Goal: Task Accomplishment & Management: Use online tool/utility

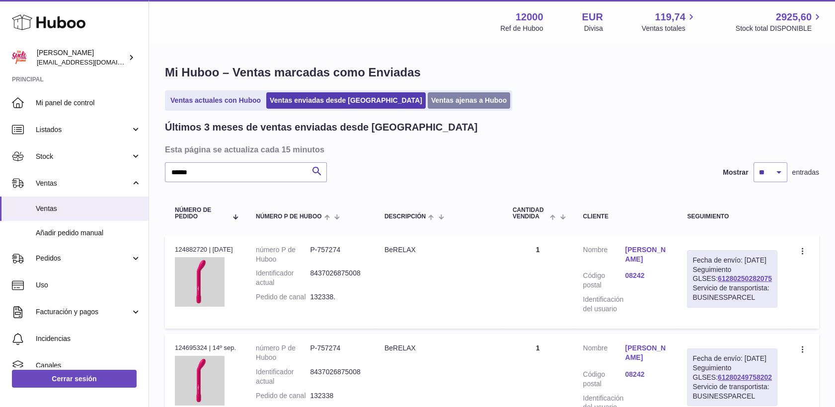
click at [428, 105] on link "Ventas ajenas a Huboo" at bounding box center [469, 100] width 83 height 16
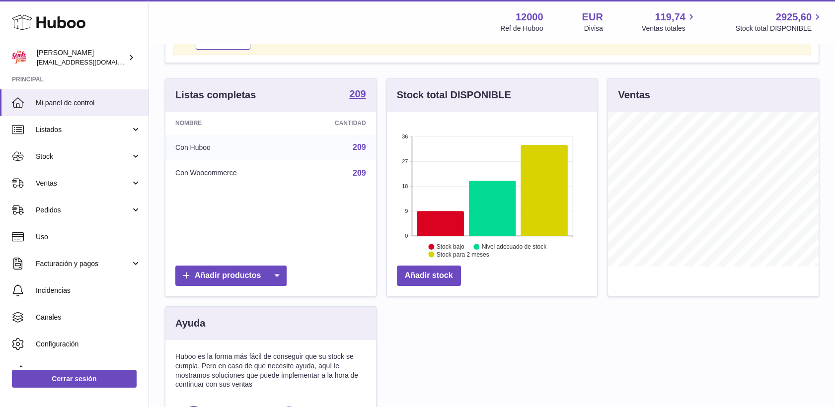
scroll to position [165, 0]
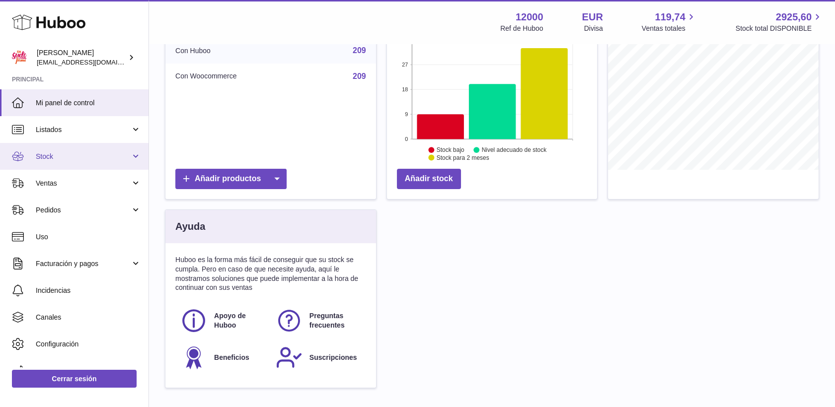
click at [45, 160] on span "Stock" at bounding box center [83, 156] width 95 height 9
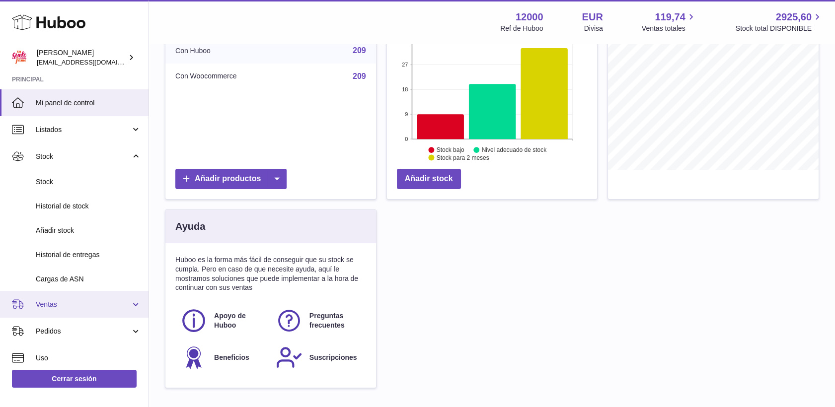
click at [61, 302] on span "Ventas" at bounding box center [83, 304] width 95 height 9
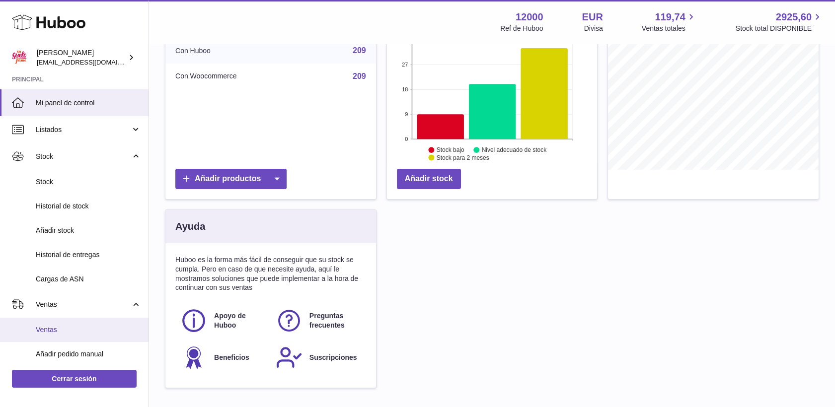
click at [79, 331] on span "Ventas" at bounding box center [88, 329] width 105 height 9
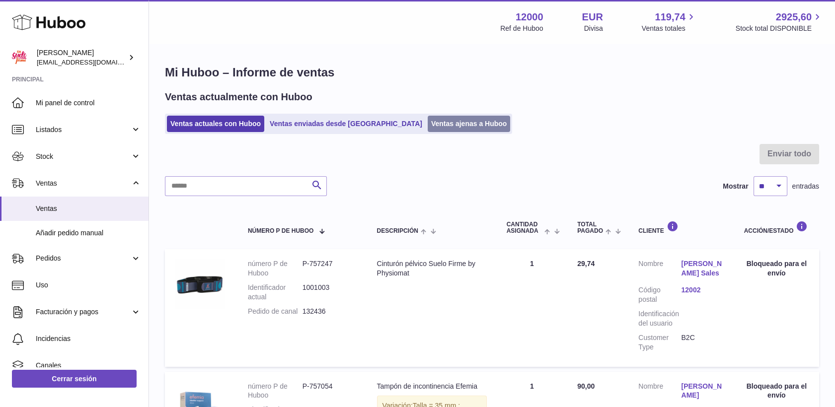
click at [428, 122] on link "Ventas ajenas a Huboo" at bounding box center [469, 124] width 83 height 16
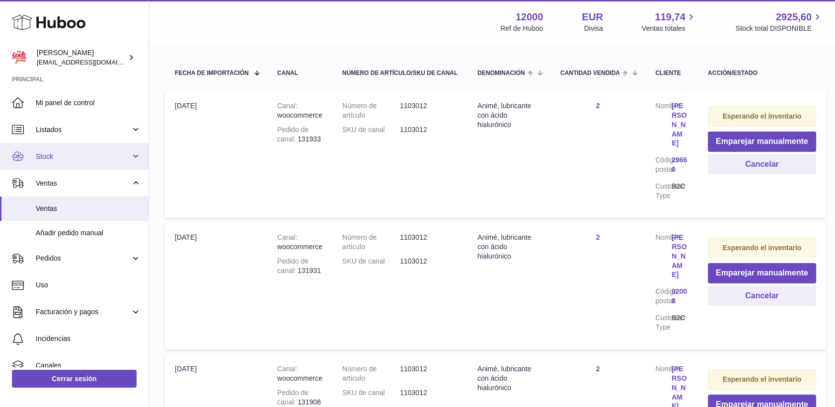
click at [40, 151] on link "Stock" at bounding box center [74, 156] width 148 height 27
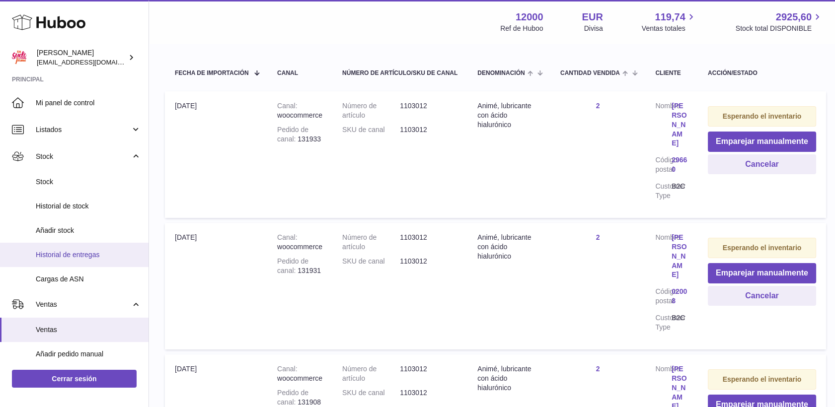
click at [74, 251] on span "Historial de entregas" at bounding box center [88, 254] width 105 height 9
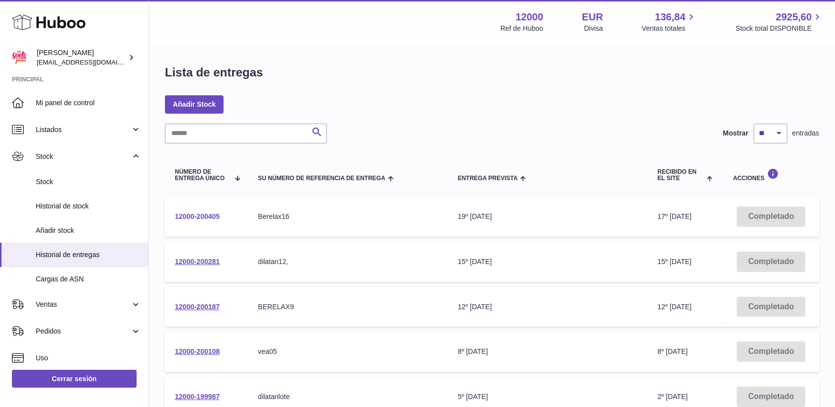
click at [217, 219] on link "12000-200405" at bounding box center [197, 217] width 45 height 8
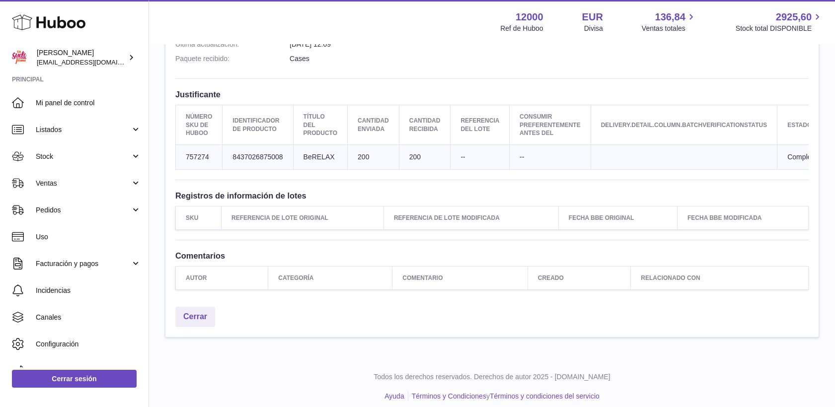
scroll to position [221, 0]
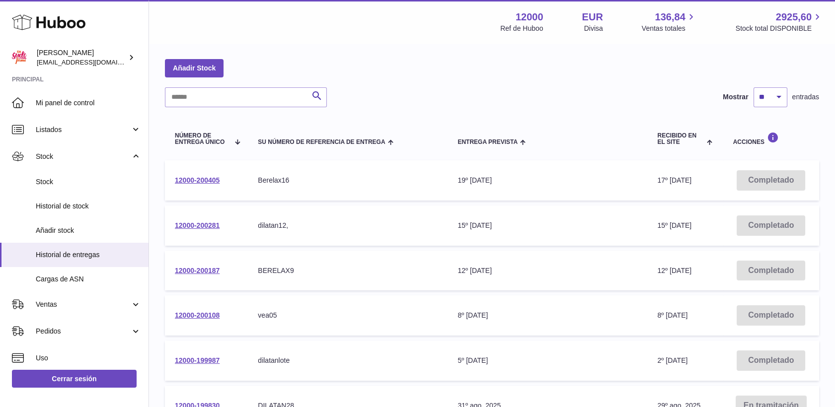
scroll to position [55, 0]
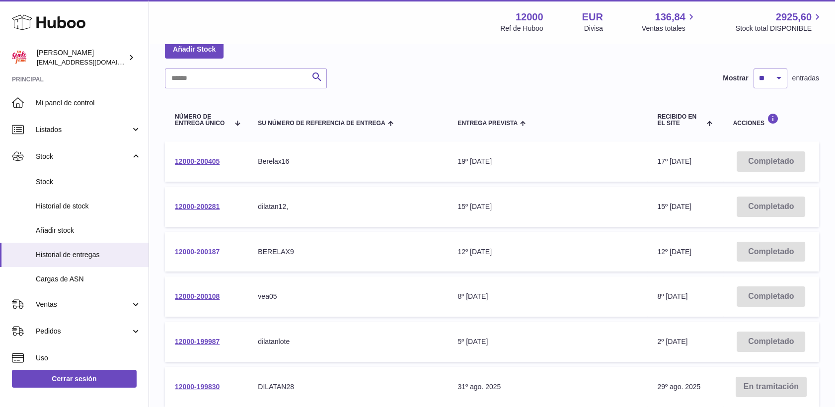
click at [199, 248] on link "12000-200187" at bounding box center [197, 252] width 45 height 8
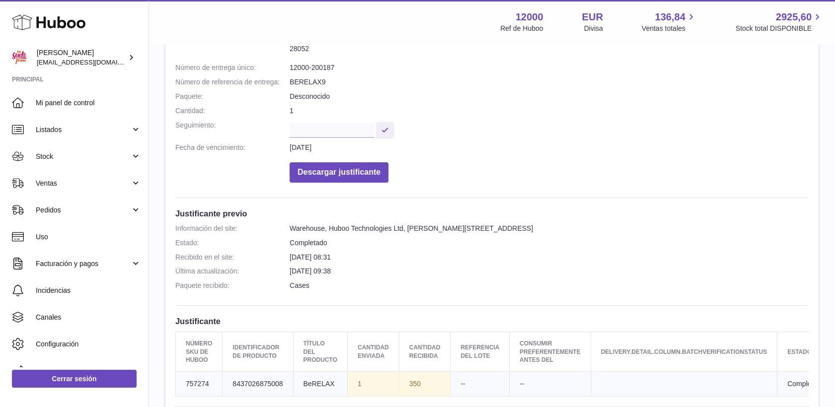
scroll to position [221, 0]
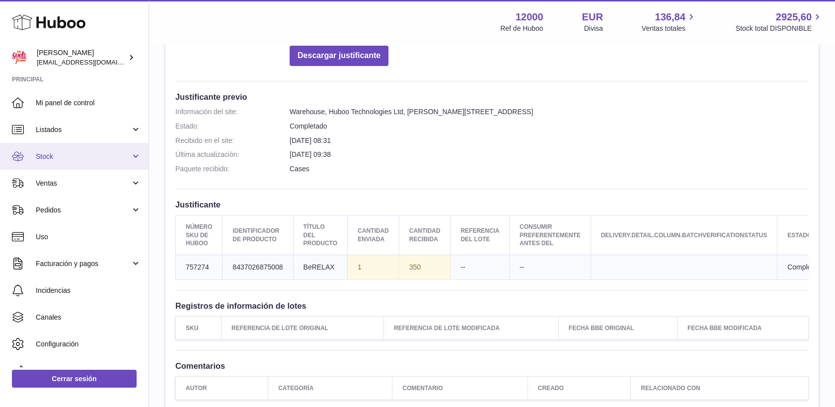
click at [58, 157] on span "Stock" at bounding box center [83, 156] width 95 height 9
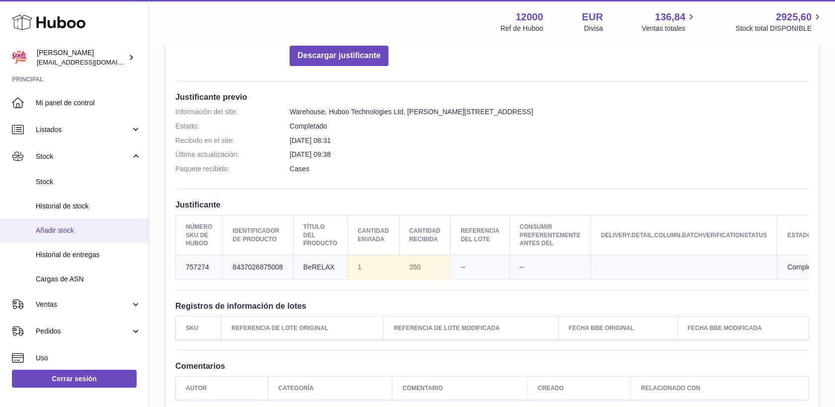
click at [71, 233] on span "Añadir stock" at bounding box center [88, 230] width 105 height 9
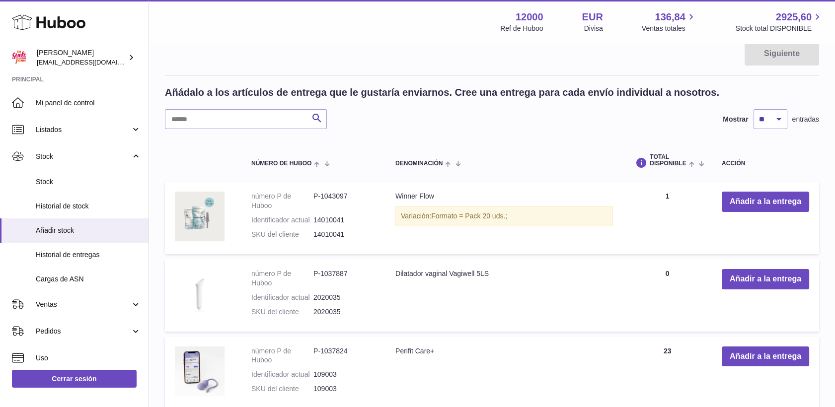
scroll to position [165, 0]
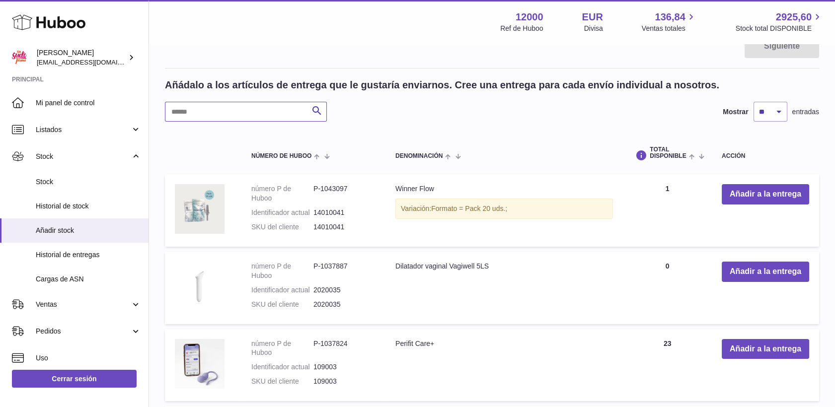
click at [243, 109] on input "text" at bounding box center [246, 112] width 162 height 20
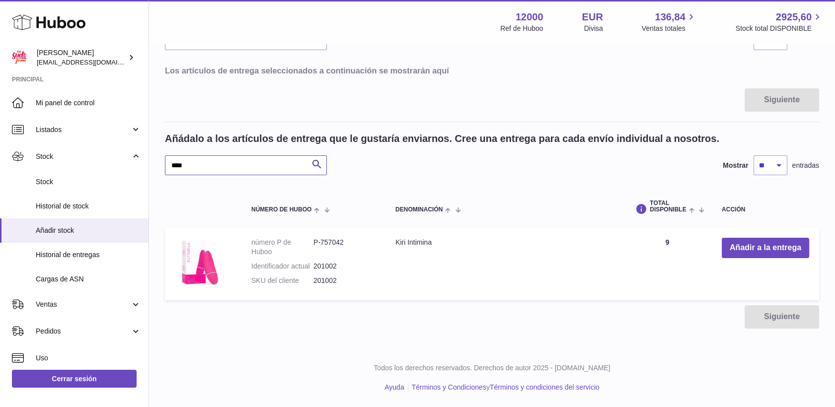
scroll to position [111, 0]
type input "****"
